Goal: Task Accomplishment & Management: Use online tool/utility

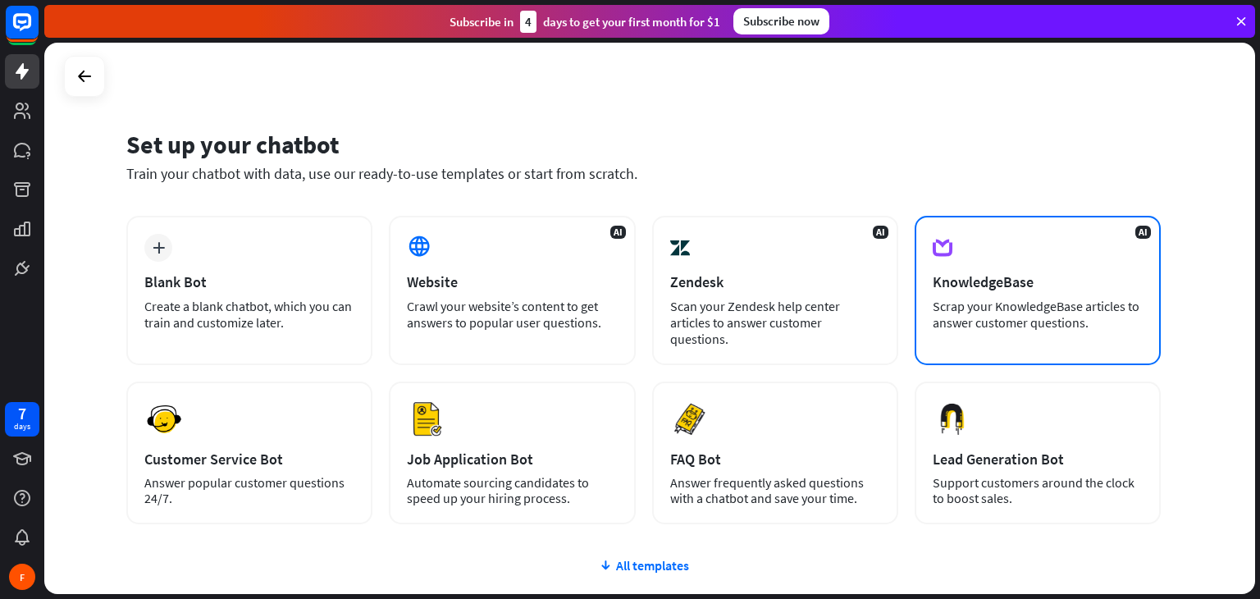
click at [1011, 294] on div "AI KnowledgeBase Scrap your KnowledgeBase articles to answer customer questions." at bounding box center [1038, 290] width 246 height 149
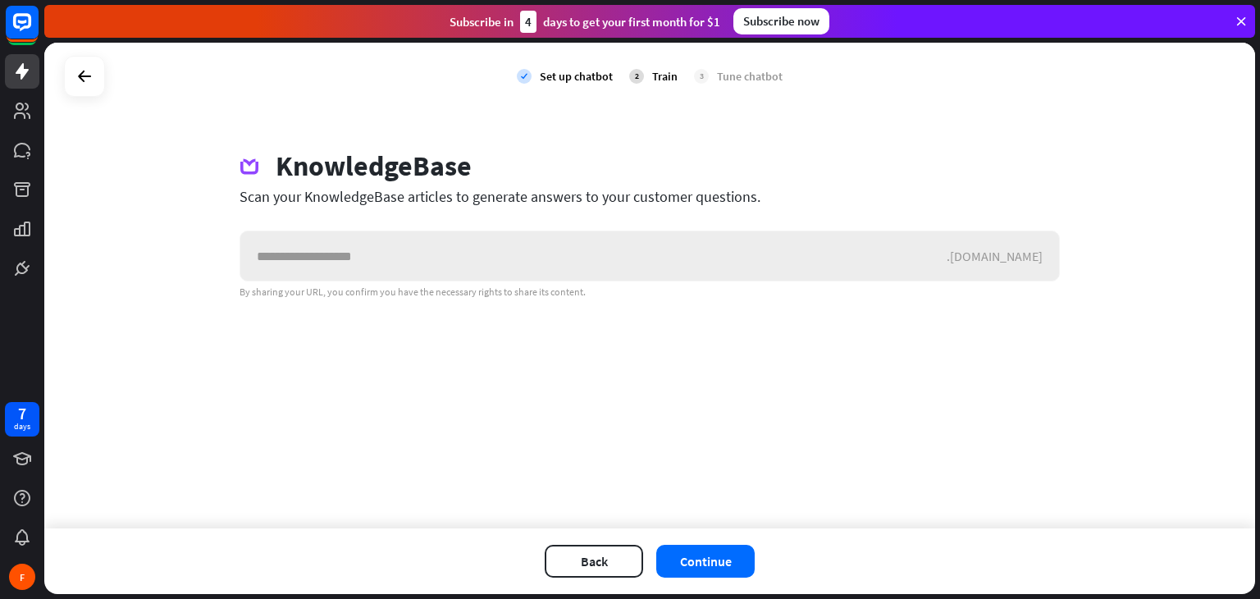
click at [568, 263] on input "text" at bounding box center [593, 255] width 706 height 49
click at [689, 557] on button "Continue" at bounding box center [705, 561] width 98 height 33
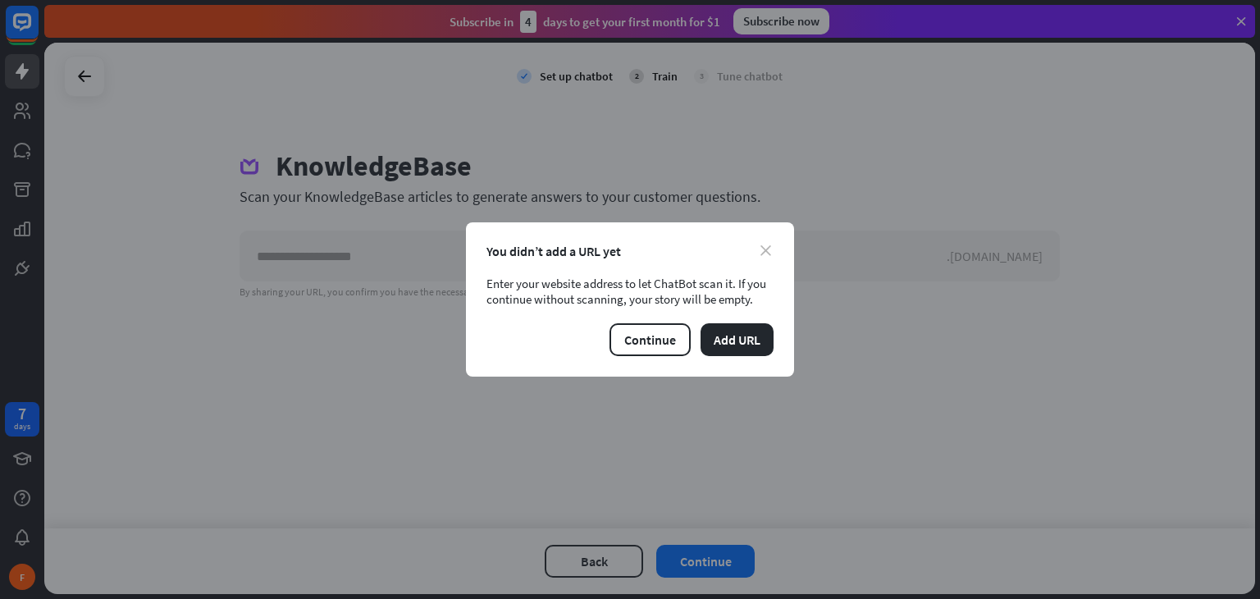
click at [761, 250] on icon "close" at bounding box center [765, 250] width 11 height 11
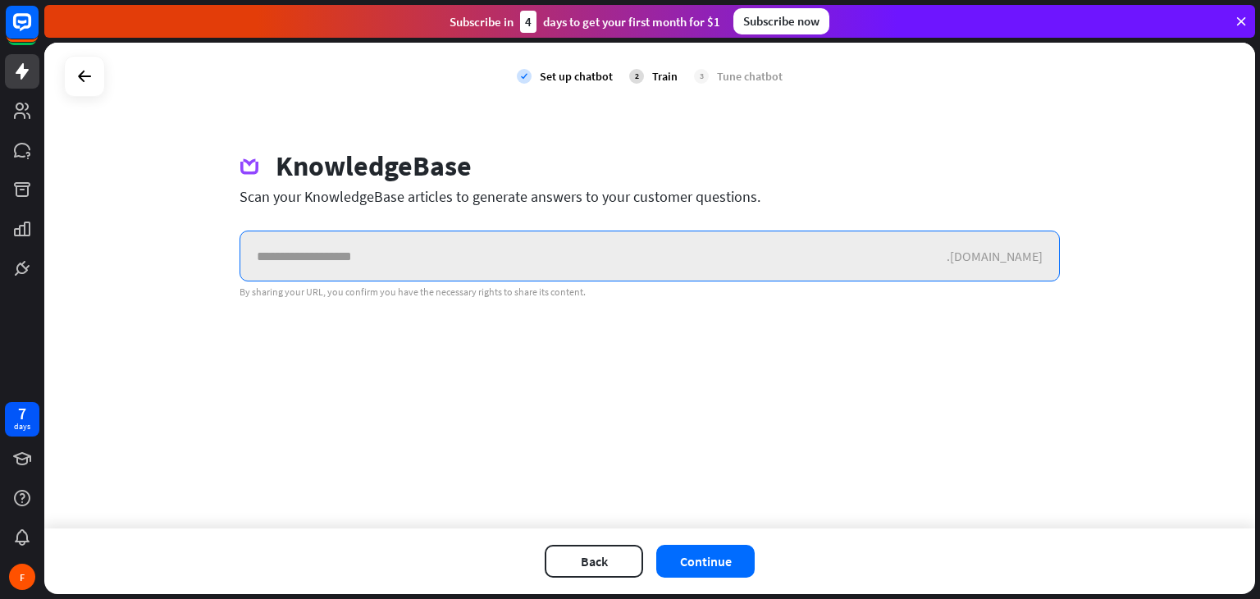
click at [291, 267] on input "text" at bounding box center [593, 255] width 706 height 49
paste input "**********"
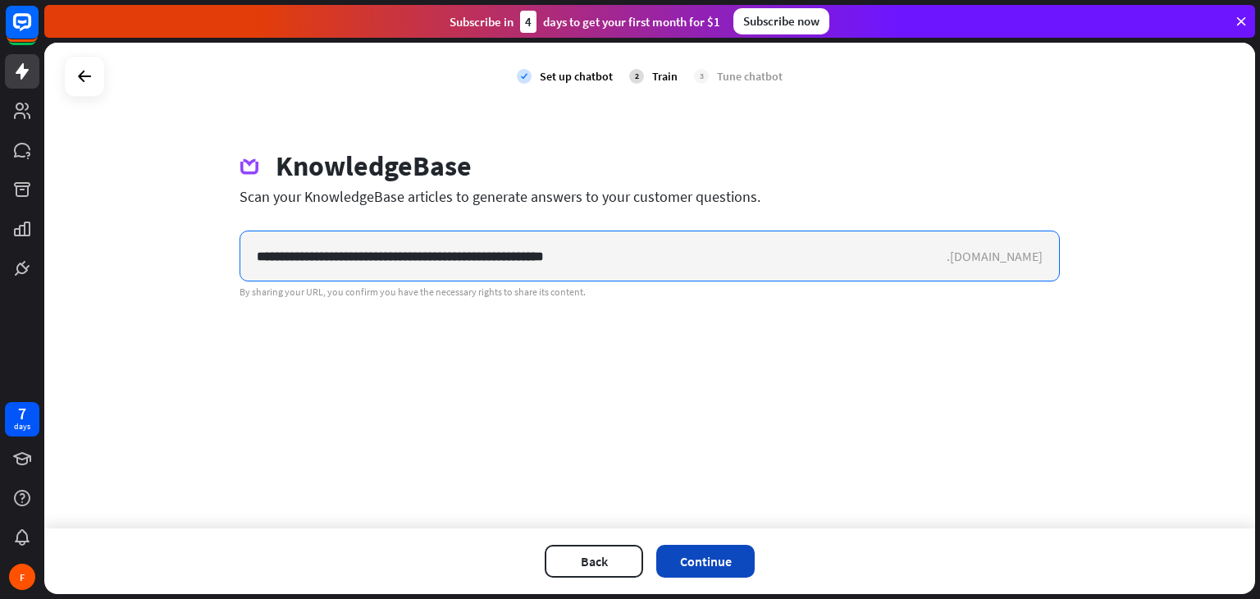
type input "**********"
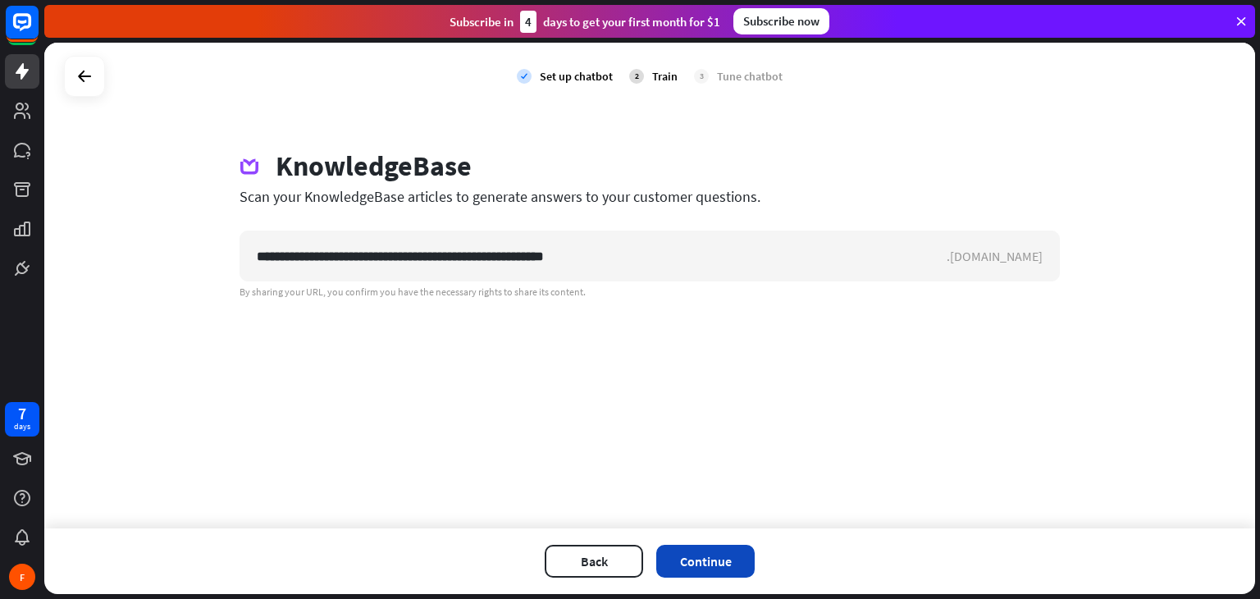
click at [673, 558] on button "Continue" at bounding box center [705, 561] width 98 height 33
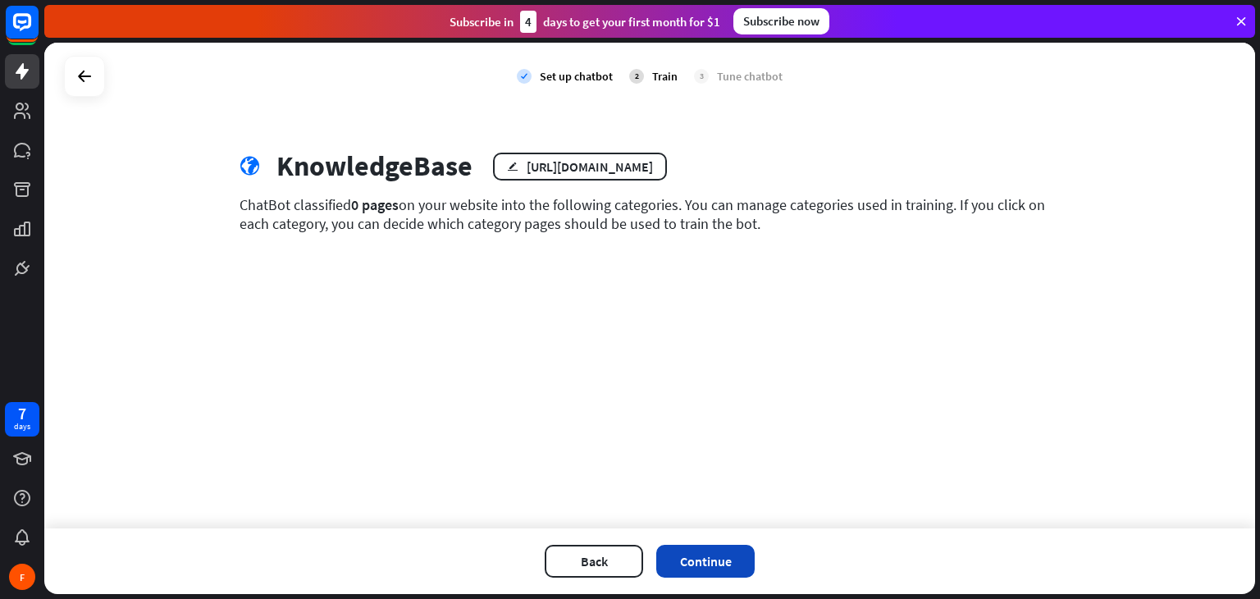
click at [722, 559] on button "Continue" at bounding box center [705, 561] width 98 height 33
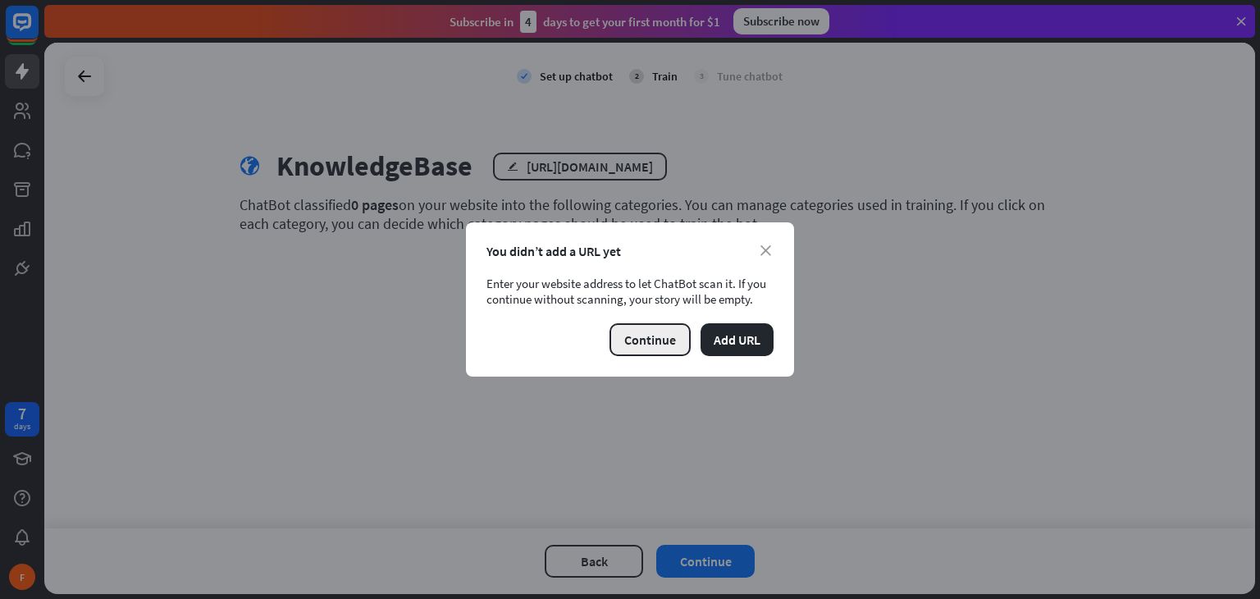
click at [670, 336] on button "Continue" at bounding box center [649, 339] width 81 height 33
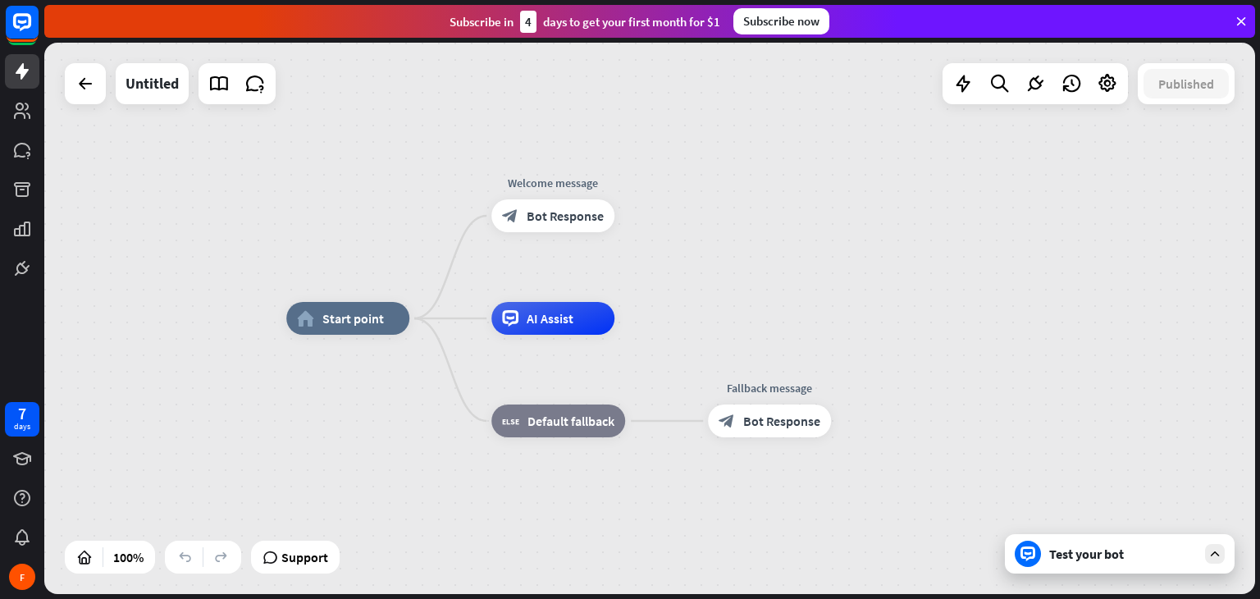
click at [1111, 562] on div "Test your bot" at bounding box center [1120, 553] width 230 height 39
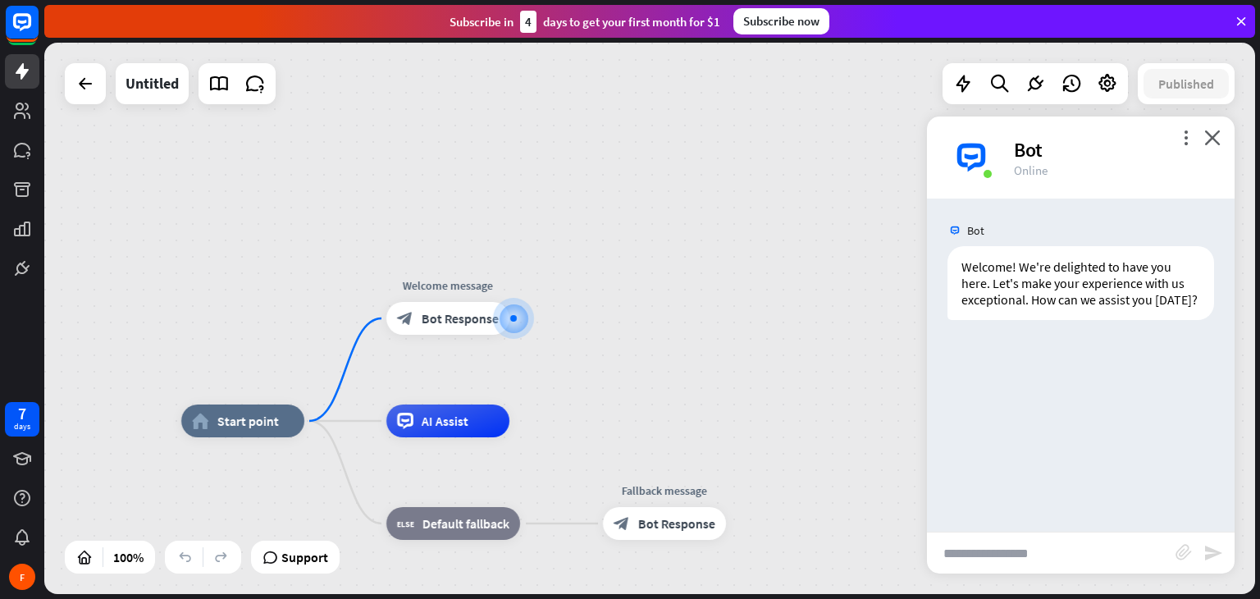
click at [1012, 552] on input "text" at bounding box center [1051, 552] width 249 height 41
type input "*"
click at [1180, 137] on icon "more_vert" at bounding box center [1186, 138] width 16 height 16
